Goal: Register for event/course

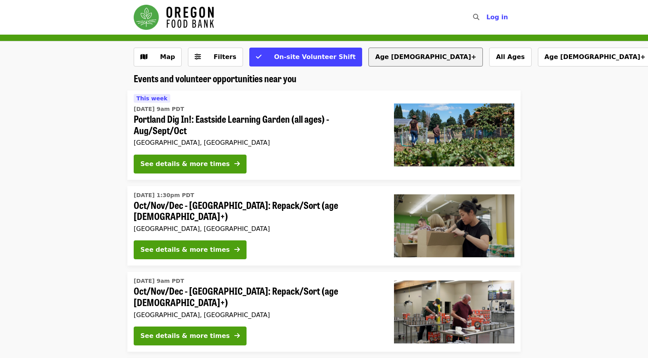
click at [368, 53] on button "Age [DEMOGRAPHIC_DATA]+" at bounding box center [425, 57] width 114 height 19
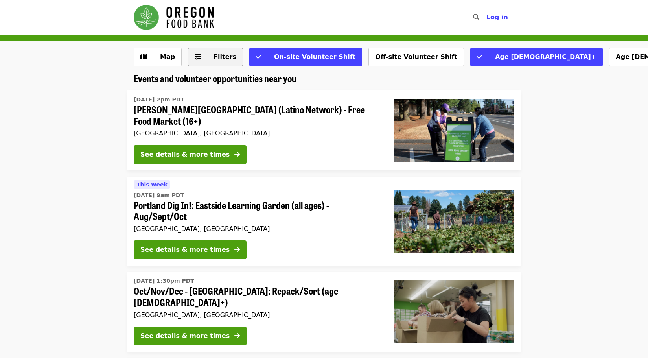
click at [216, 59] on span "Filters" at bounding box center [224, 56] width 23 height 7
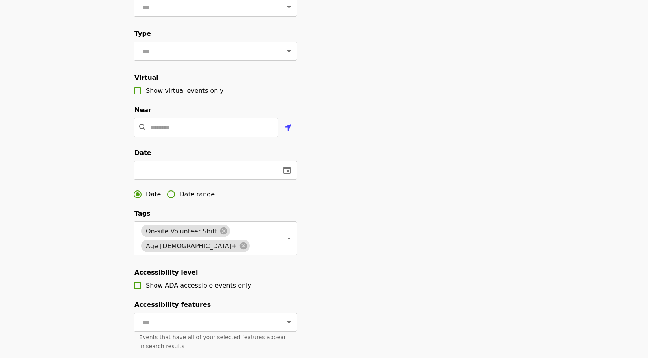
scroll to position [118, 0]
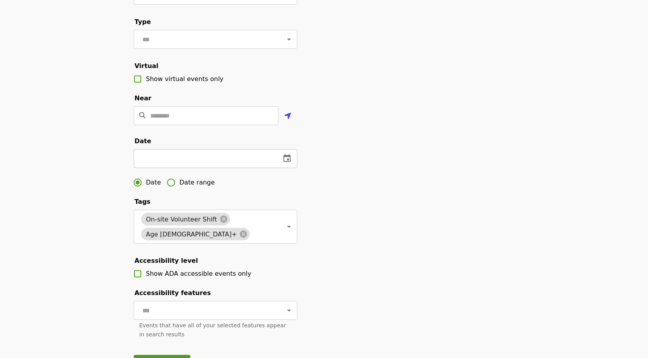
click at [286, 163] on icon "change date" at bounding box center [286, 158] width 9 height 9
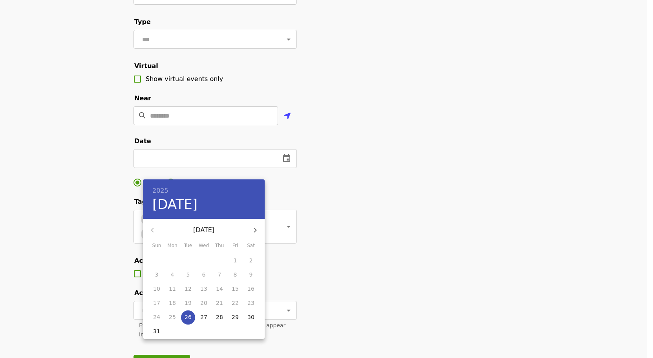
click at [259, 229] on icon "button" at bounding box center [255, 229] width 9 height 9
click at [147, 226] on button "button" at bounding box center [152, 229] width 19 height 19
click at [171, 303] on p "20" at bounding box center [172, 303] width 7 height 8
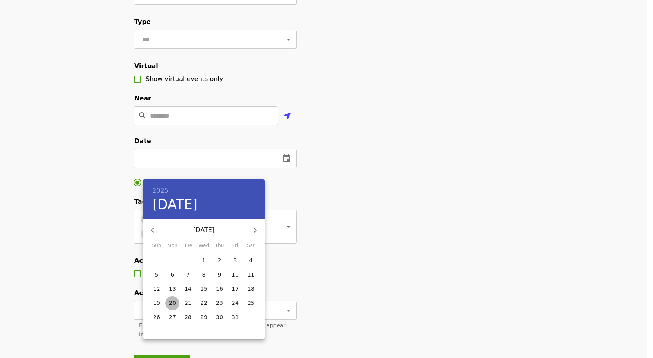
type input "**********"
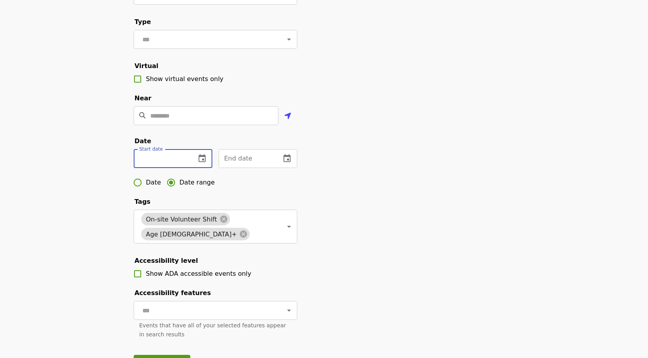
click at [153, 168] on input "text" at bounding box center [162, 158] width 56 height 19
click at [202, 163] on icon "change date" at bounding box center [201, 158] width 9 height 9
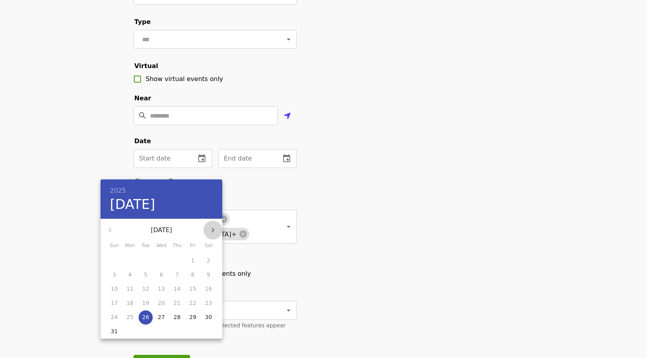
click at [212, 230] on icon "button" at bounding box center [212, 229] width 9 height 9
click at [132, 301] on p "20" at bounding box center [130, 303] width 7 height 8
type input "**********"
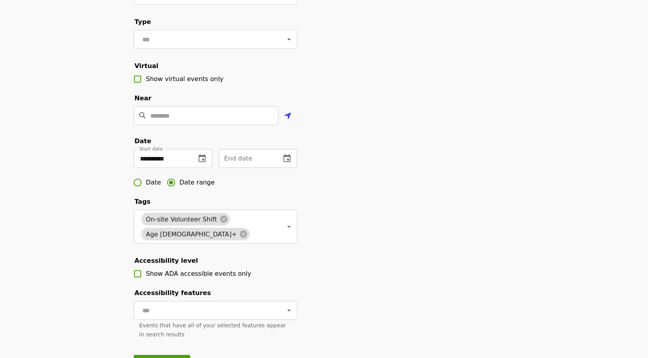
click at [283, 163] on icon "change date" at bounding box center [286, 158] width 9 height 9
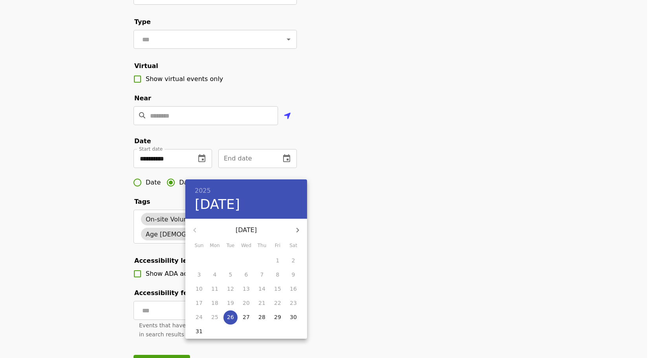
click at [298, 231] on icon "button" at bounding box center [298, 229] width 3 height 5
click at [279, 302] on p "24" at bounding box center [277, 303] width 7 height 8
type input "**********"
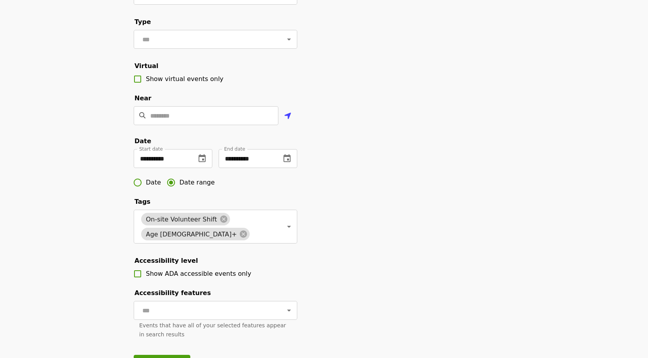
click at [376, 239] on div "**********" at bounding box center [323, 156] width 393 height 453
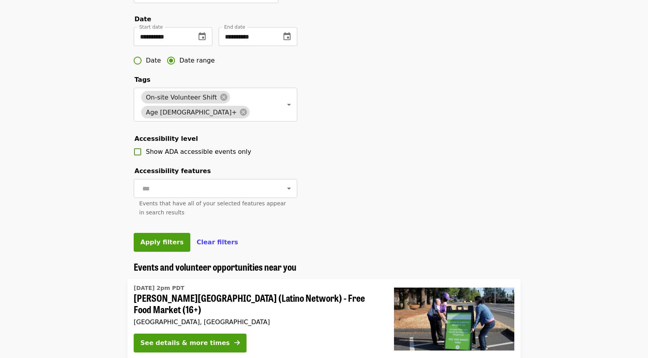
scroll to position [275, 0]
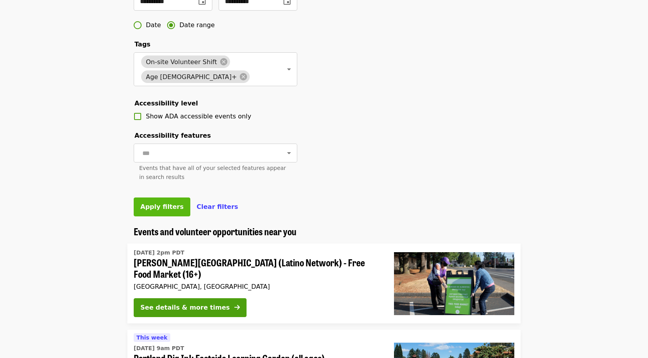
click at [158, 210] on span "Apply filters" at bounding box center [161, 206] width 43 height 7
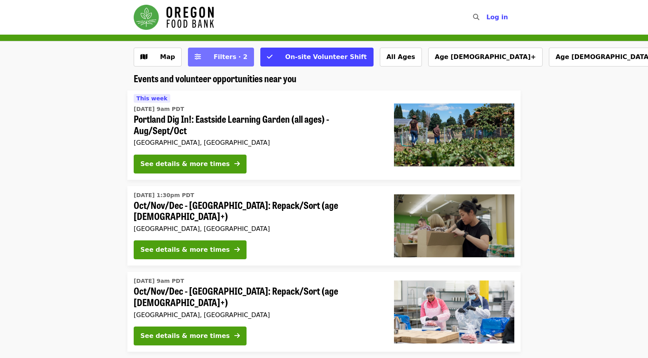
click at [225, 53] on span "Filters · 2" at bounding box center [230, 56] width 34 height 7
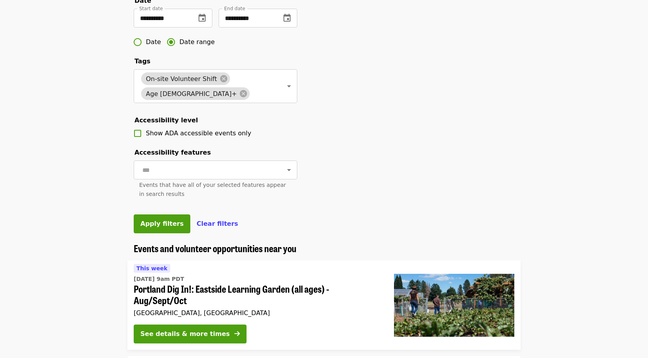
scroll to position [275, 0]
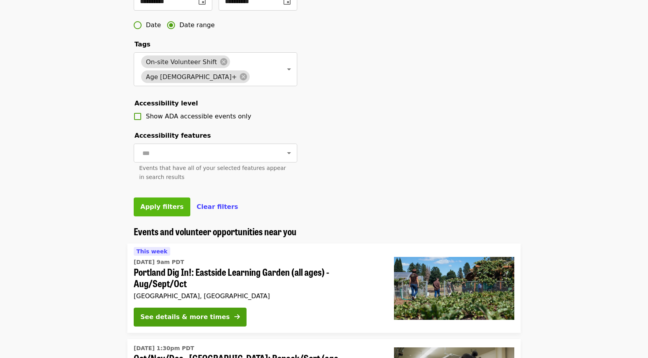
click at [153, 210] on span "Apply filters" at bounding box center [161, 206] width 43 height 7
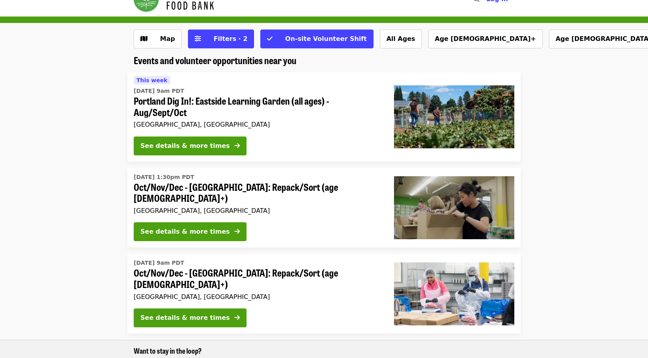
scroll to position [0, 0]
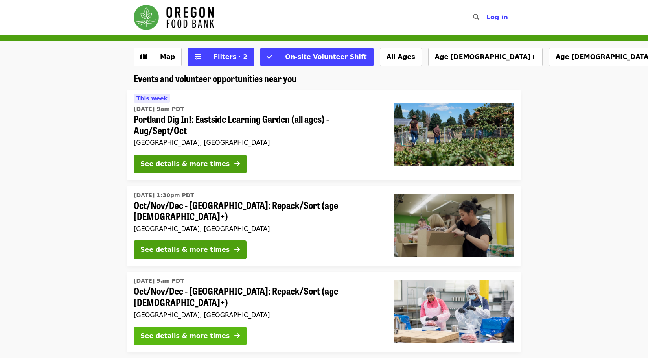
click at [147, 331] on div "See details & more times" at bounding box center [184, 335] width 89 height 9
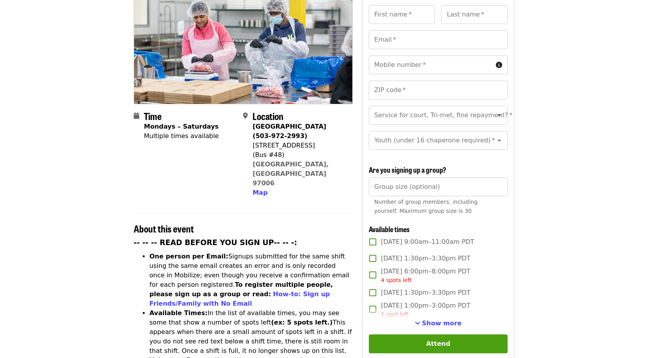
scroll to position [157, 0]
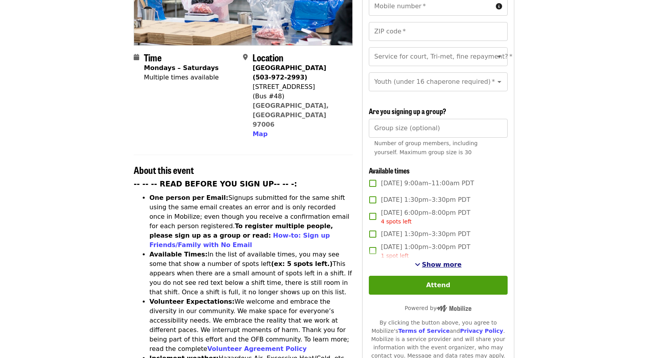
click at [431, 263] on span "Show more" at bounding box center [442, 264] width 40 height 7
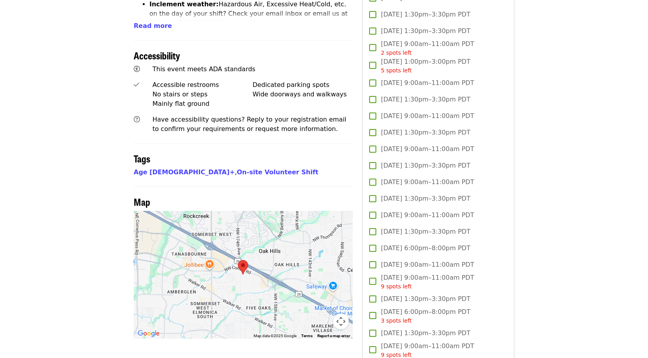
scroll to position [550, 0]
